Goal: Information Seeking & Learning: Check status

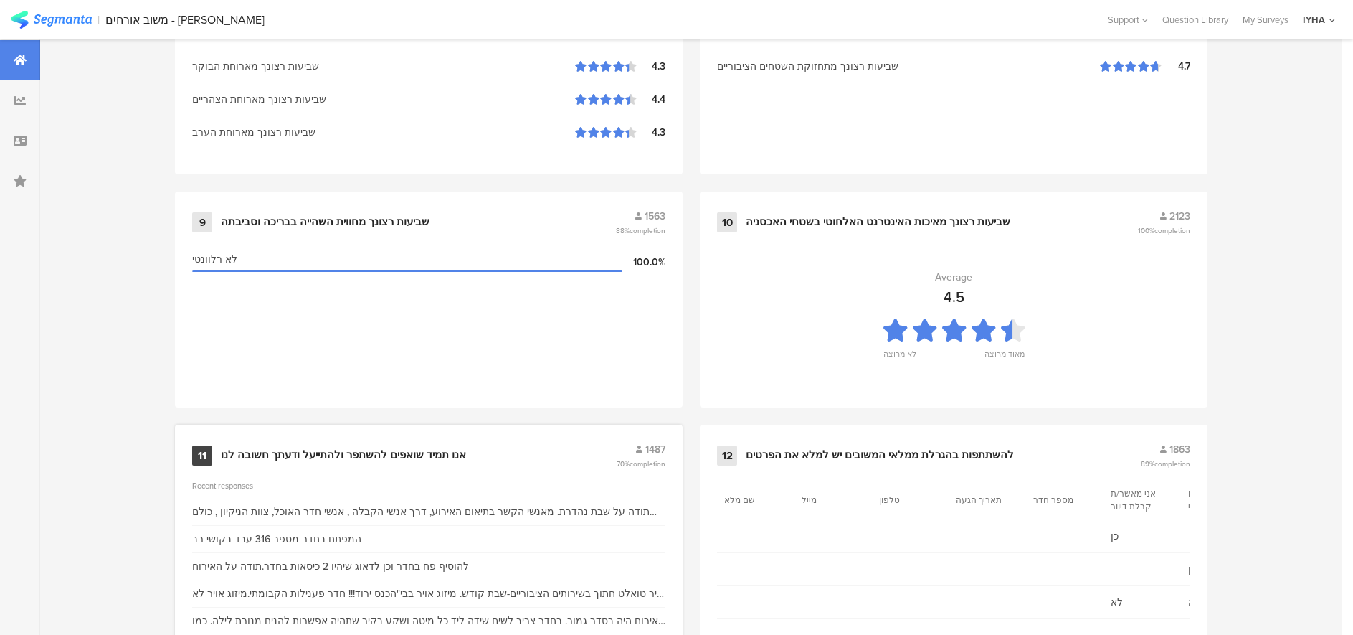
scroll to position [1415, 0]
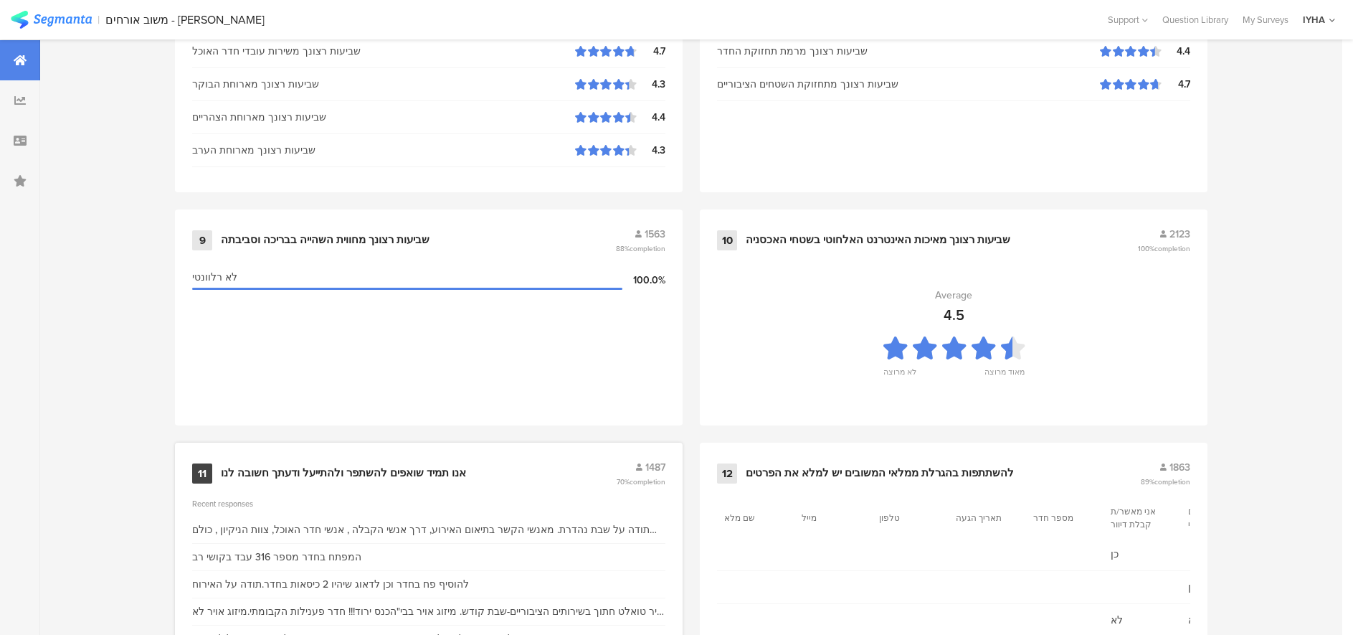
click at [310, 466] on div "אנו תמיד שואפים להשתפר ולהתייעל ודעתך חשובה לנו" at bounding box center [343, 473] width 245 height 14
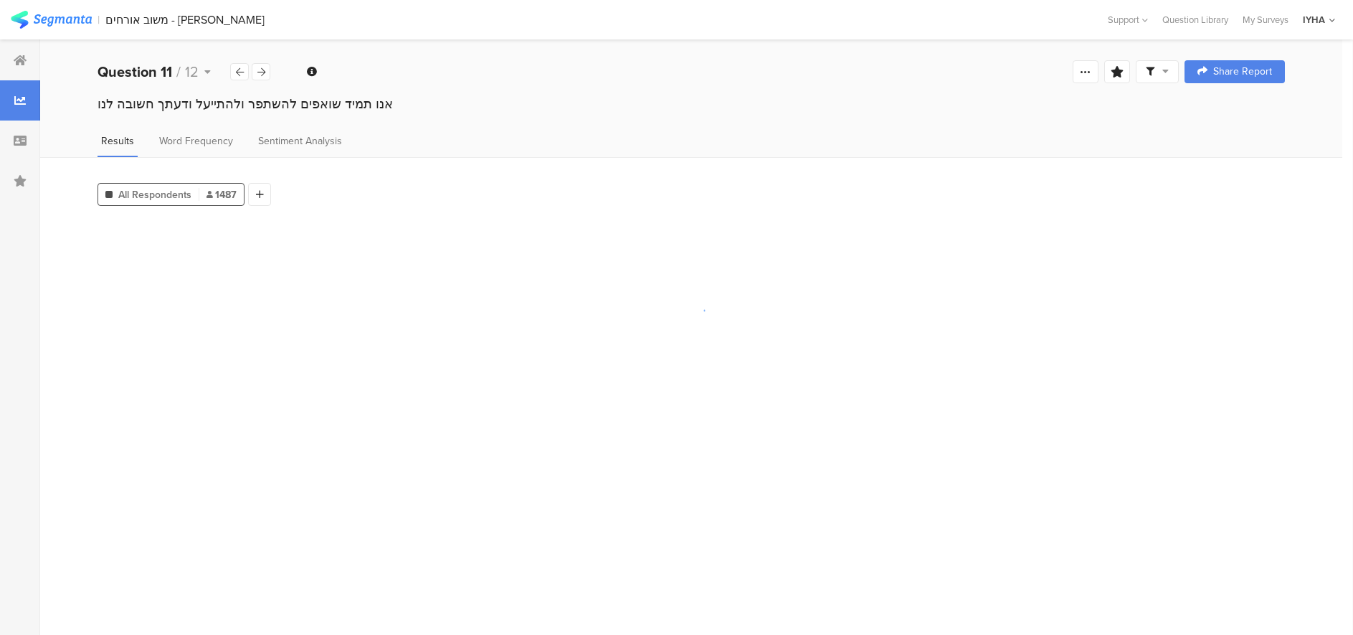
click at [310, 466] on section at bounding box center [692, 422] width 1188 height 404
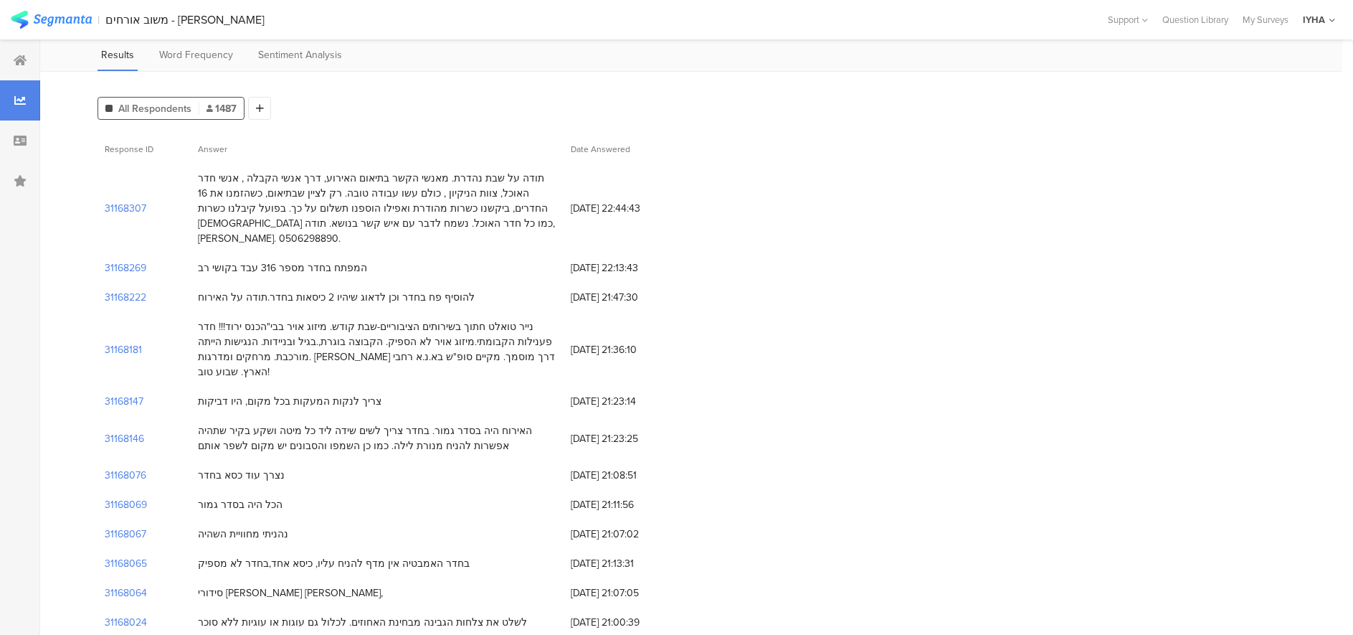
scroll to position [90, 0]
